Goal: Task Accomplishment & Management: Complete application form

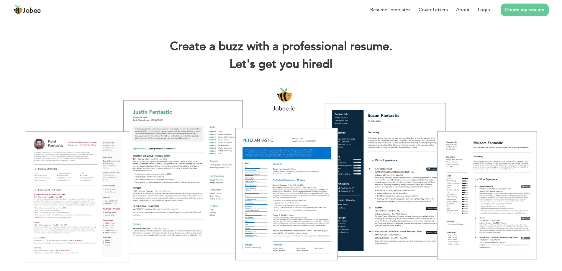
click at [525, 11] on link "Create my resume" at bounding box center [524, 10] width 48 height 13
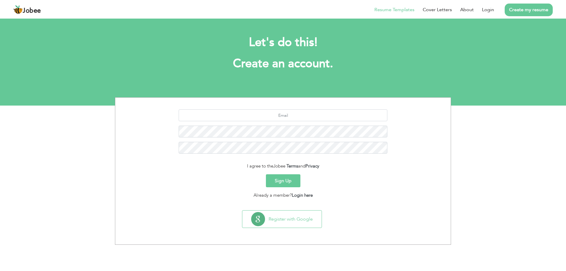
click at [392, 6] on li "Resume Templates" at bounding box center [390, 9] width 48 height 15
click at [392, 11] on link "Resume Templates" at bounding box center [394, 9] width 40 height 7
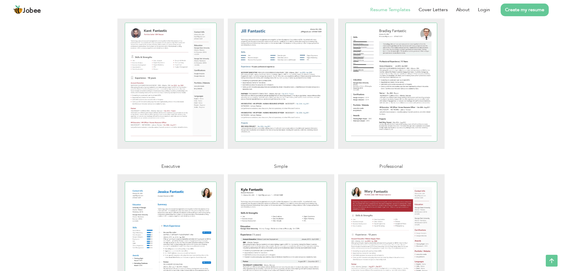
scroll to position [29, 0]
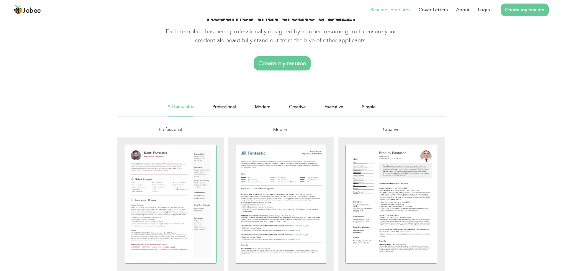
click at [226, 105] on link "Professional" at bounding box center [224, 109] width 24 height 13
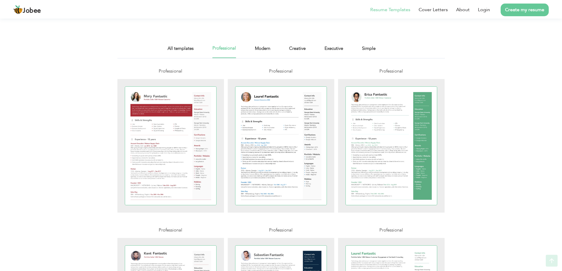
scroll to position [88, 0]
click at [264, 50] on link "Modern" at bounding box center [262, 50] width 15 height 13
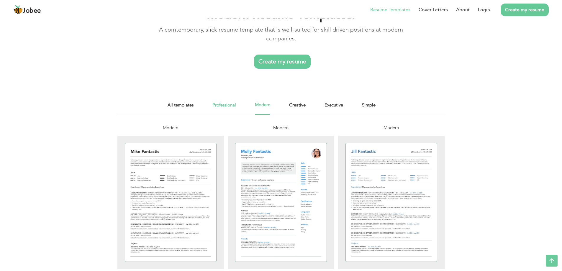
scroll to position [29, 0]
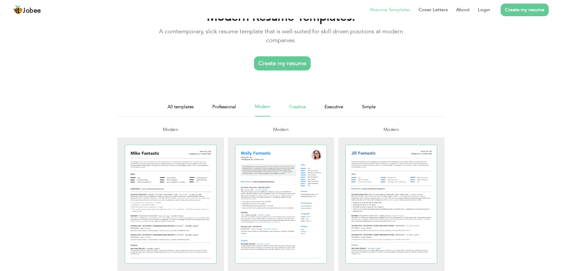
click at [298, 106] on link "Creative" at bounding box center [297, 109] width 17 height 13
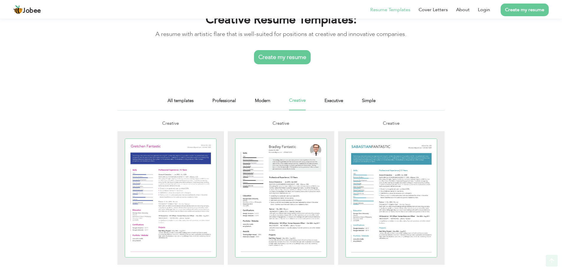
scroll to position [88, 0]
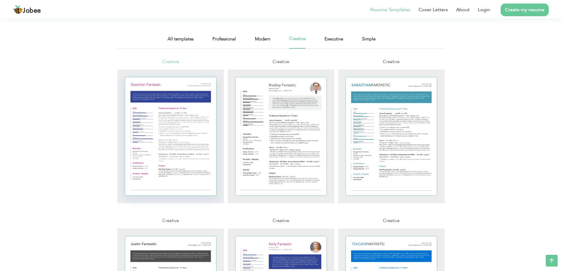
click at [171, 126] on div at bounding box center [170, 136] width 91 height 118
